Goal: Task Accomplishment & Management: Use online tool/utility

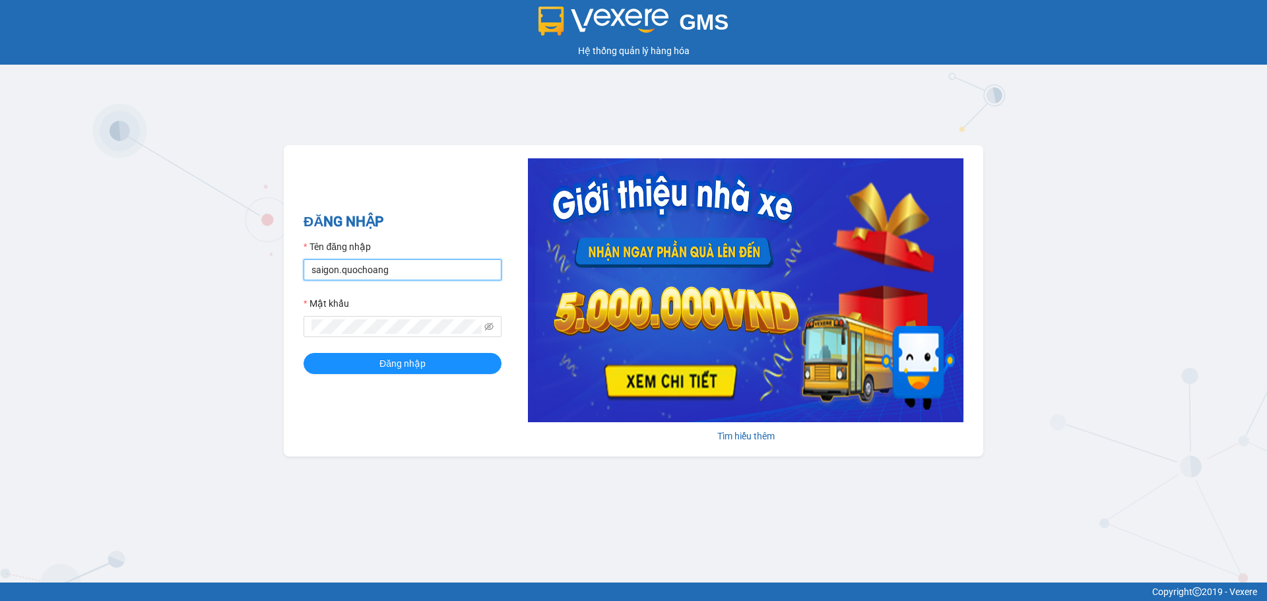
click at [335, 270] on input "saigon.quochoang" at bounding box center [403, 269] width 198 height 21
click at [339, 274] on input "saigon.quochoang" at bounding box center [403, 269] width 198 height 21
type input "thangsg.quochoang"
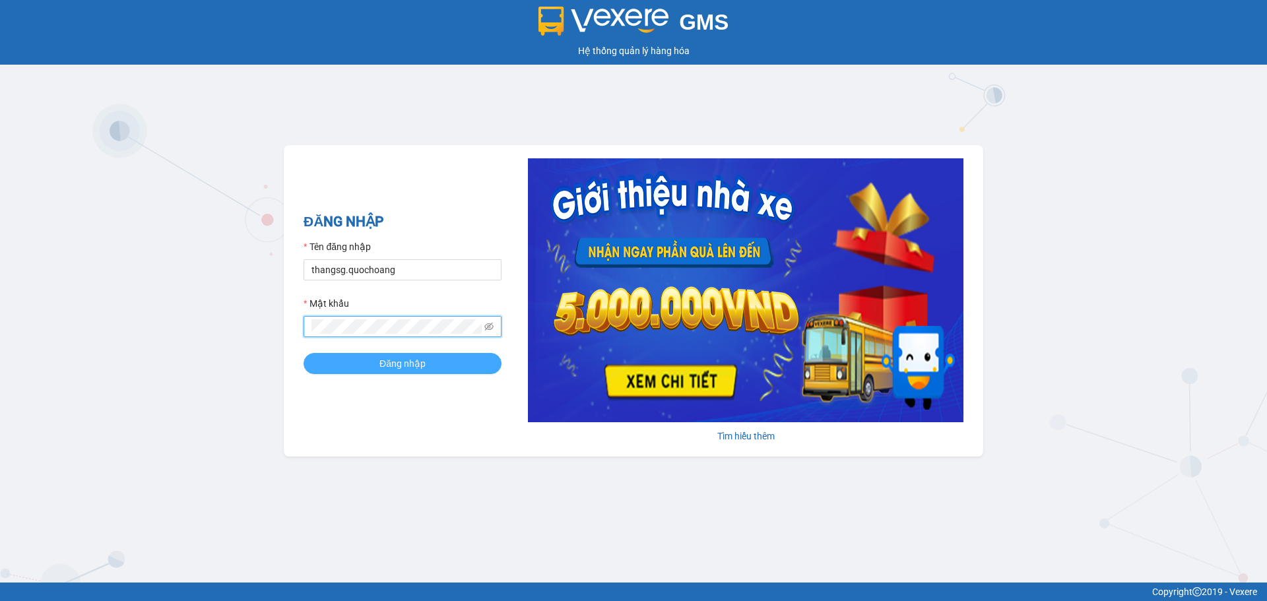
click at [335, 367] on button "Đăng nhập" at bounding box center [403, 363] width 198 height 21
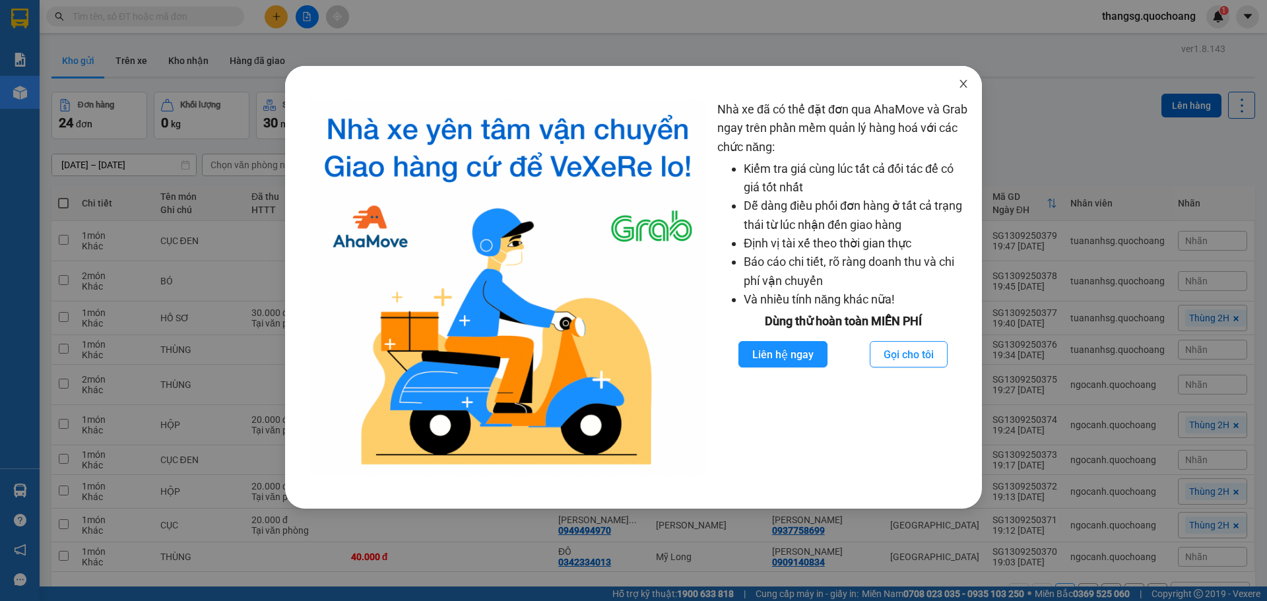
click at [962, 79] on span "Close" at bounding box center [963, 84] width 37 height 37
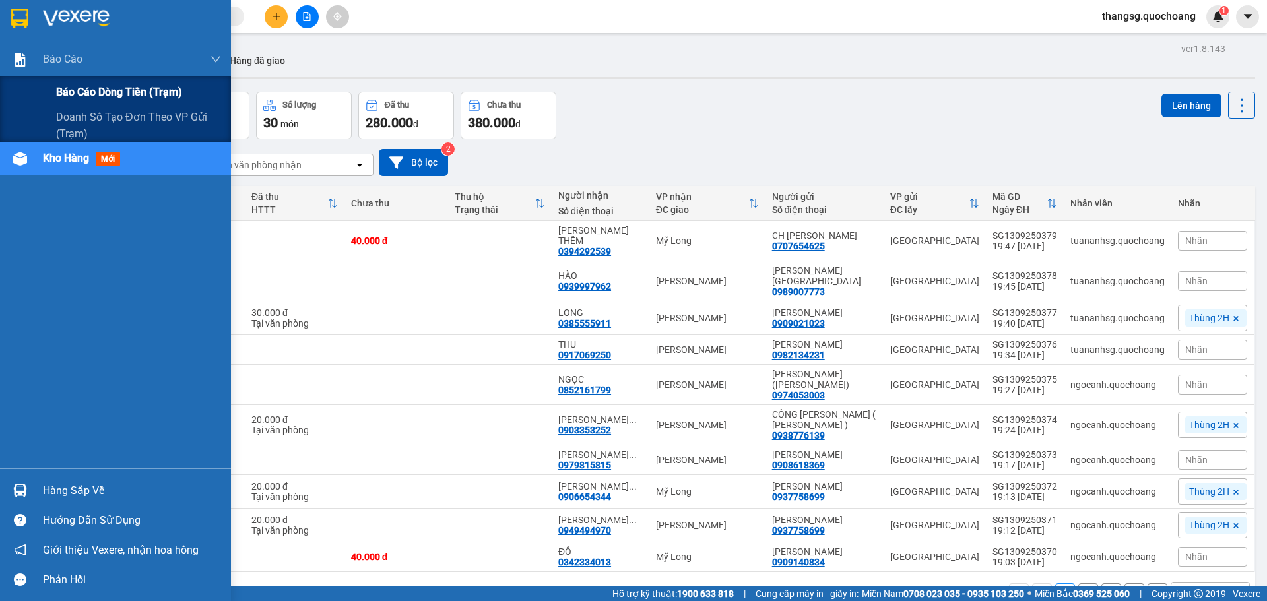
click at [121, 96] on span "Báo cáo dòng tiền (trạm)" at bounding box center [119, 92] width 126 height 16
